Goal: Transaction & Acquisition: Purchase product/service

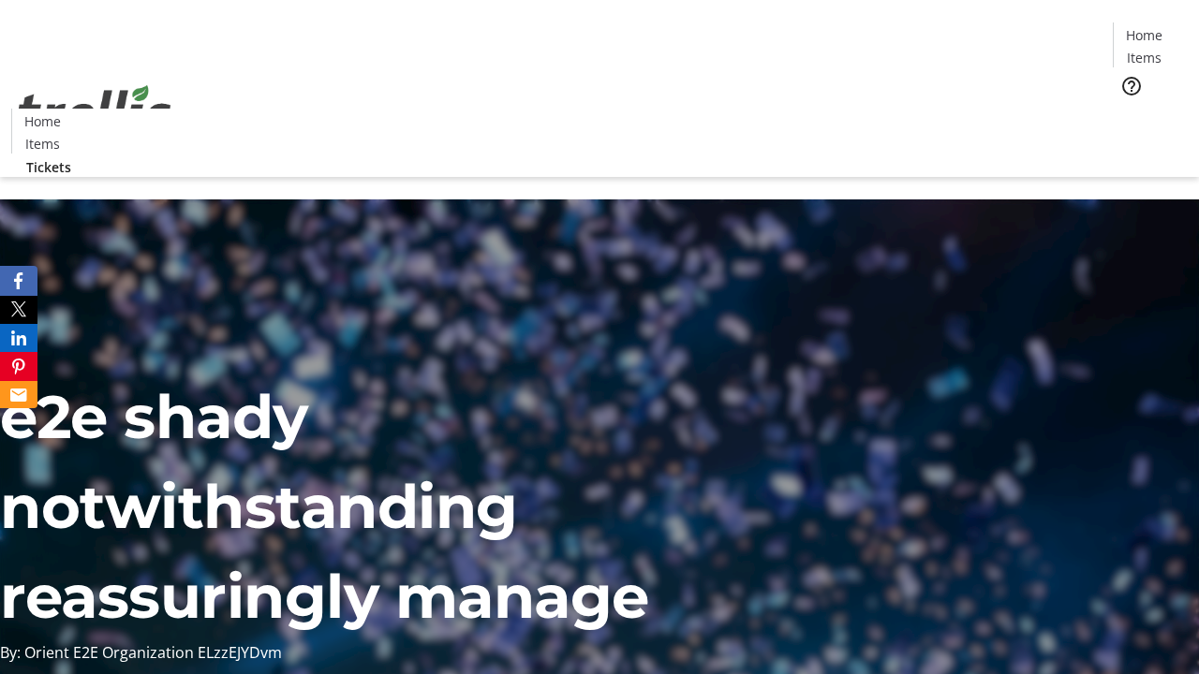
click at [1128, 109] on span "Tickets" at bounding box center [1150, 119] width 45 height 20
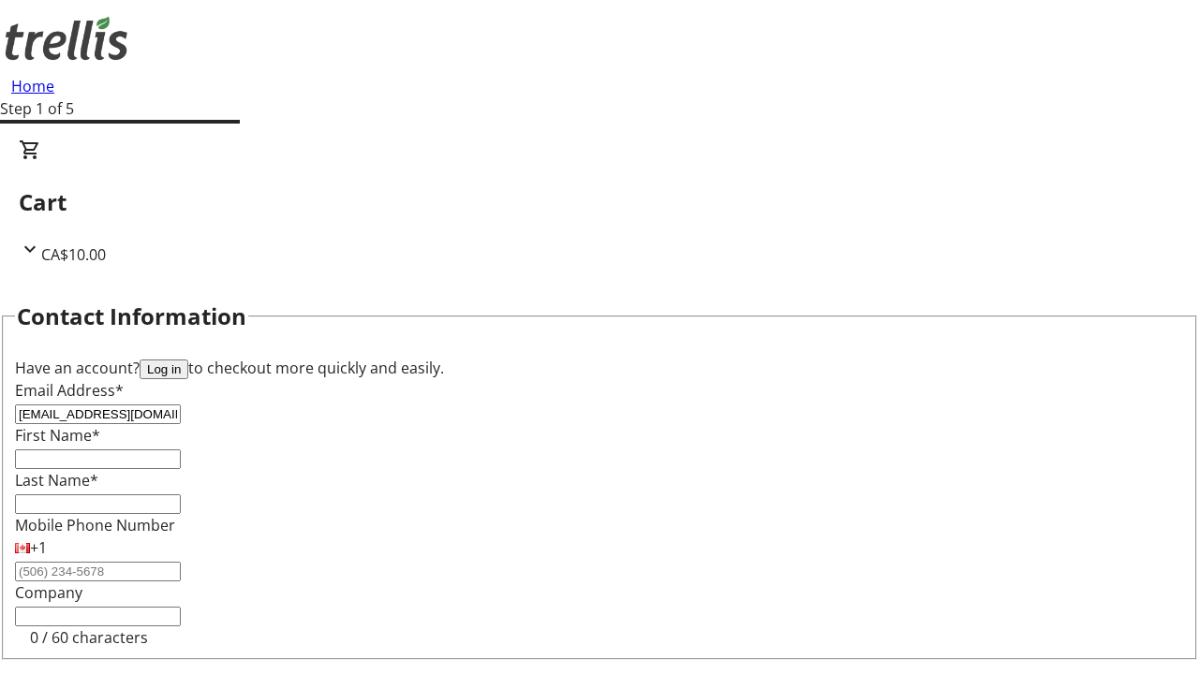
type input "[EMAIL_ADDRESS][DOMAIN_NAME]"
type input "Chase"
type input "[PERSON_NAME]"
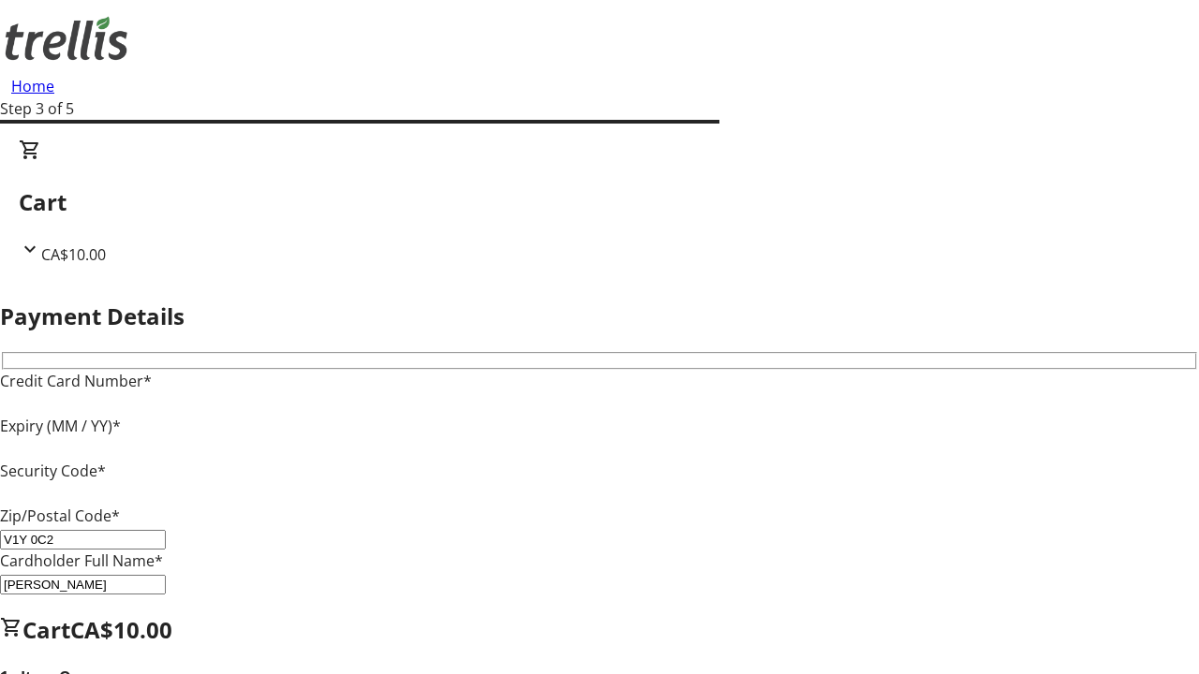
type input "V1Y 0C2"
